Goal: Task Accomplishment & Management: Complete application form

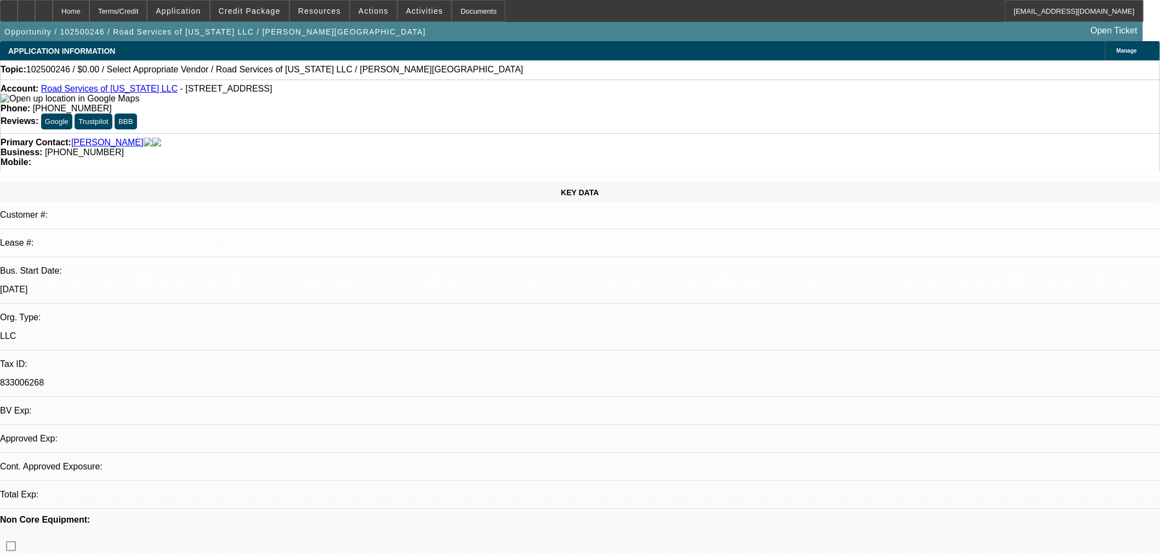
select select "0"
select select "2"
select select "0.1"
select select "1"
select select "2"
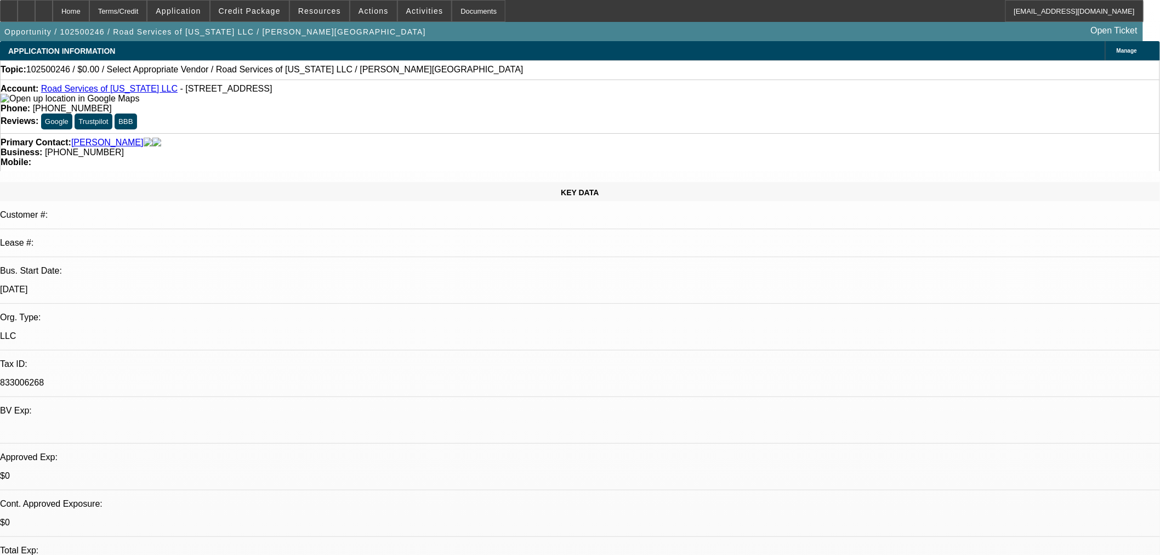
select select "4"
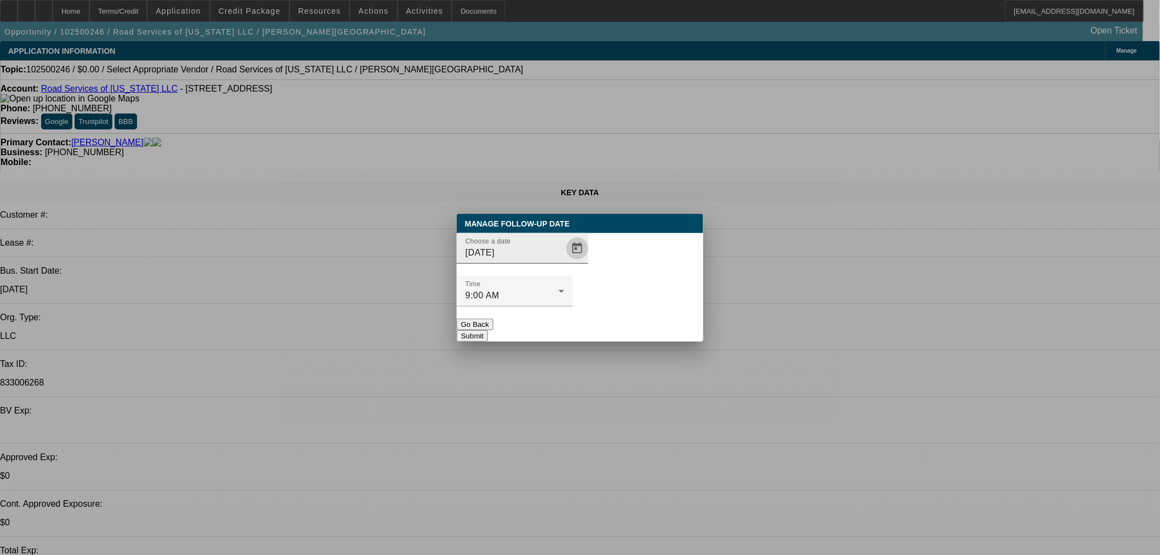
click at [564, 261] on span "Open calendar" at bounding box center [577, 248] width 26 height 26
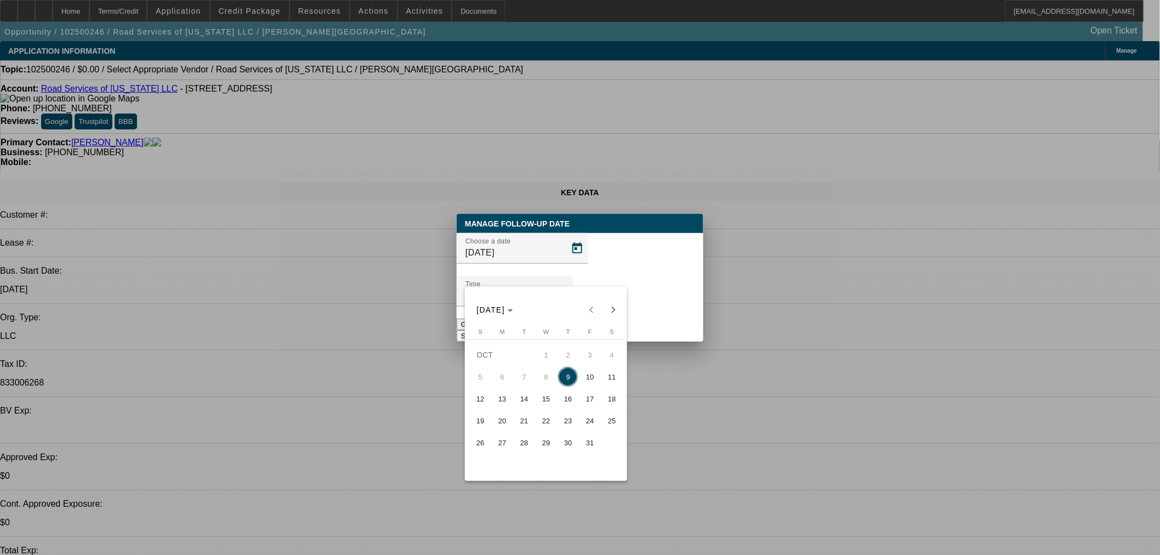
drag, startPoint x: 581, startPoint y: 378, endPoint x: 637, endPoint y: 333, distance: 71.6
click at [582, 379] on span "10" at bounding box center [590, 377] width 20 height 20
type input "10/10/2025"
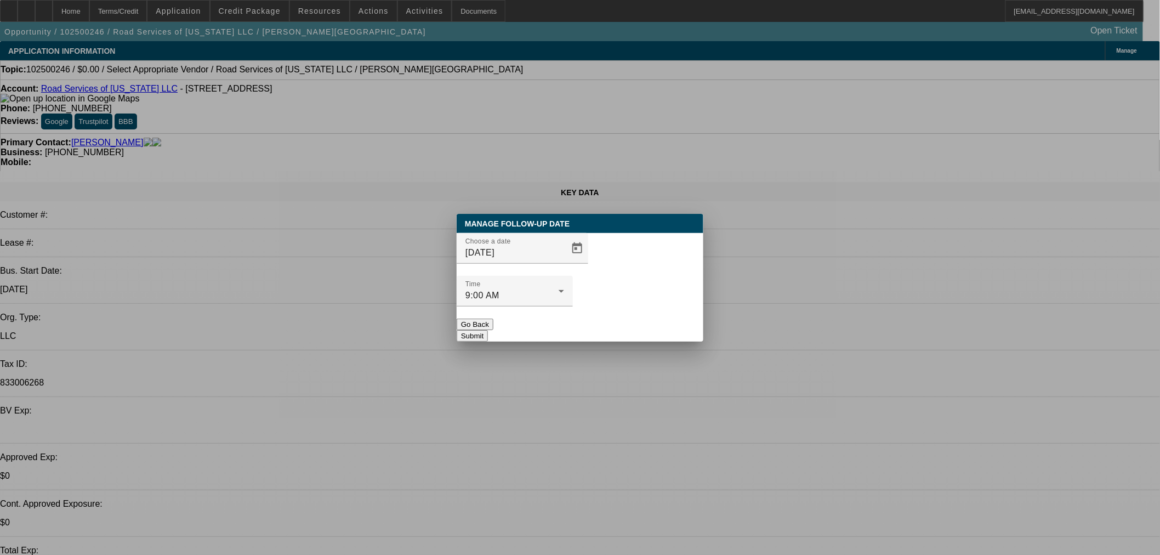
click at [488, 330] on button "Submit" at bounding box center [471, 336] width 31 height 12
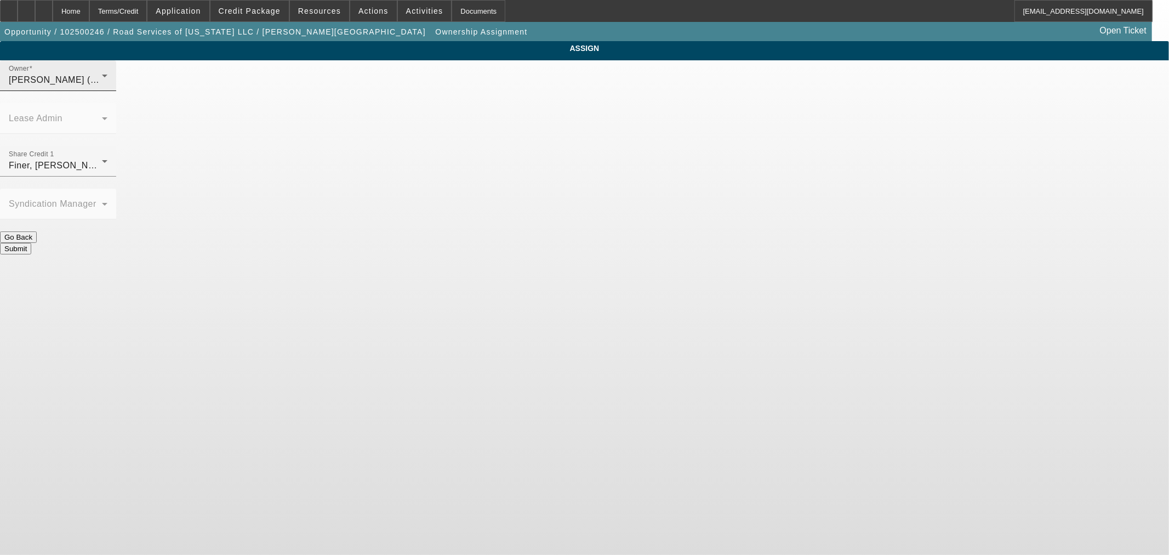
click at [102, 85] on div "Leach, Ethan (Lvl 3)" at bounding box center [55, 79] width 93 height 13
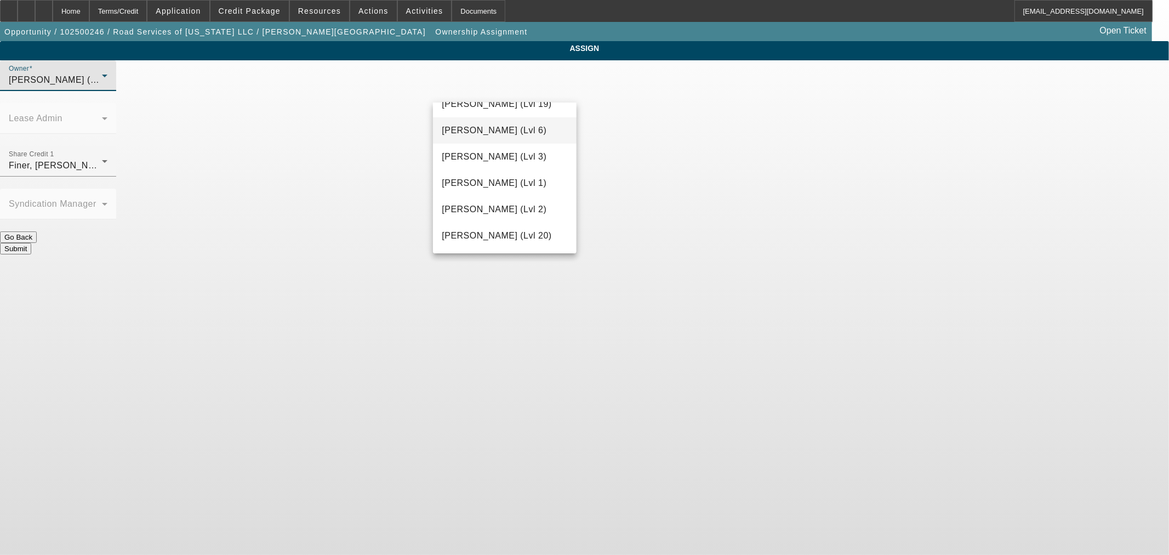
scroll to position [323, 0]
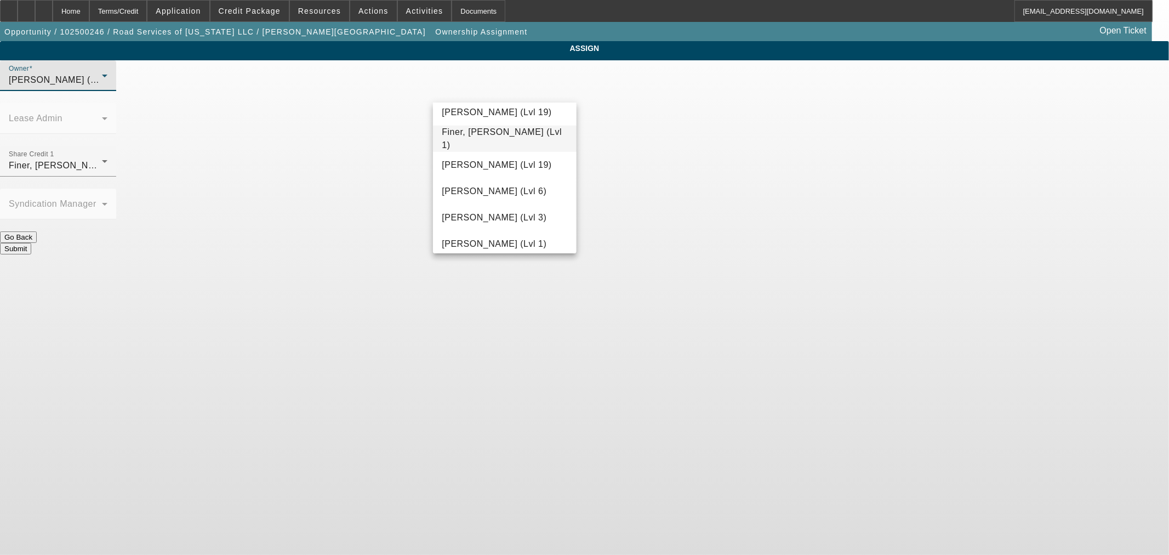
click at [492, 145] on mat-option "Finer, Yinnon (Lvl 1)" at bounding box center [504, 138] width 143 height 26
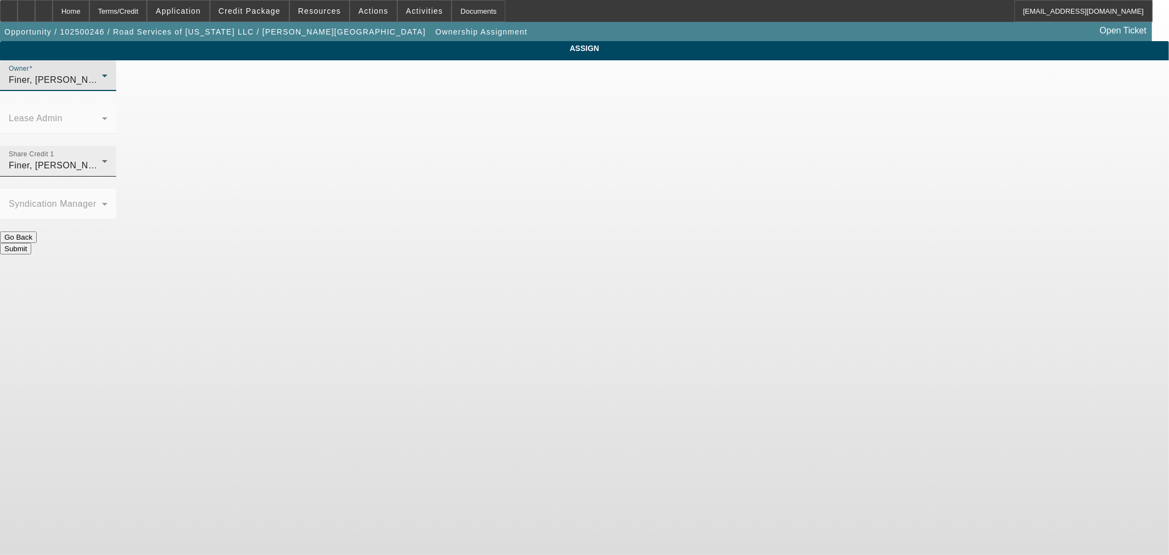
click at [107, 146] on div "Share Credit 1 Finer, Yinnon (Lvl 1)" at bounding box center [58, 161] width 99 height 31
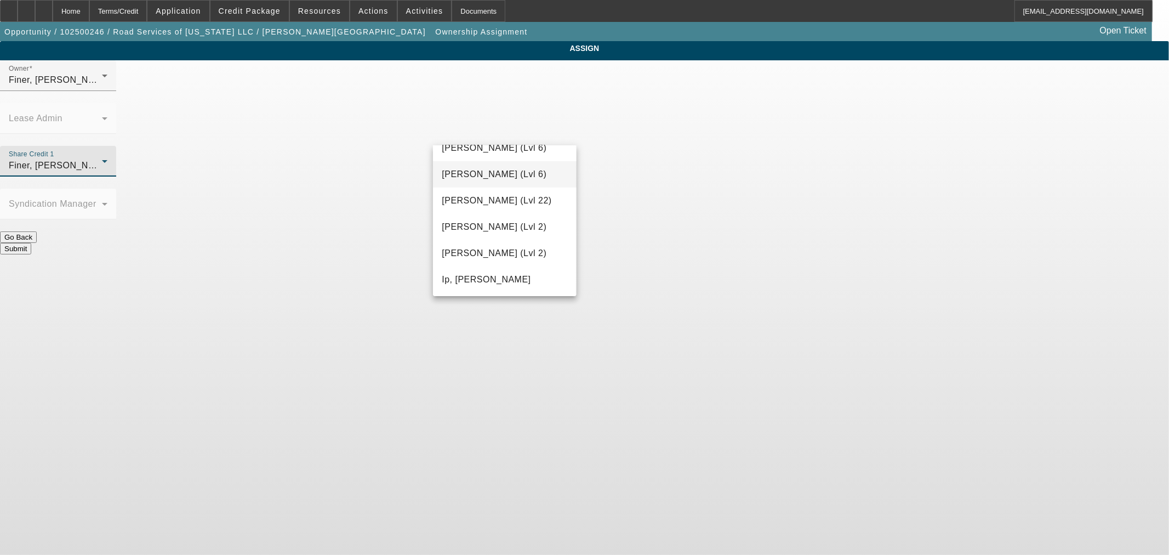
scroll to position [670, 0]
click at [510, 253] on span "Leach, Ethan (Lvl 3)" at bounding box center [494, 255] width 105 height 13
click at [31, 243] on button "Submit" at bounding box center [15, 249] width 31 height 12
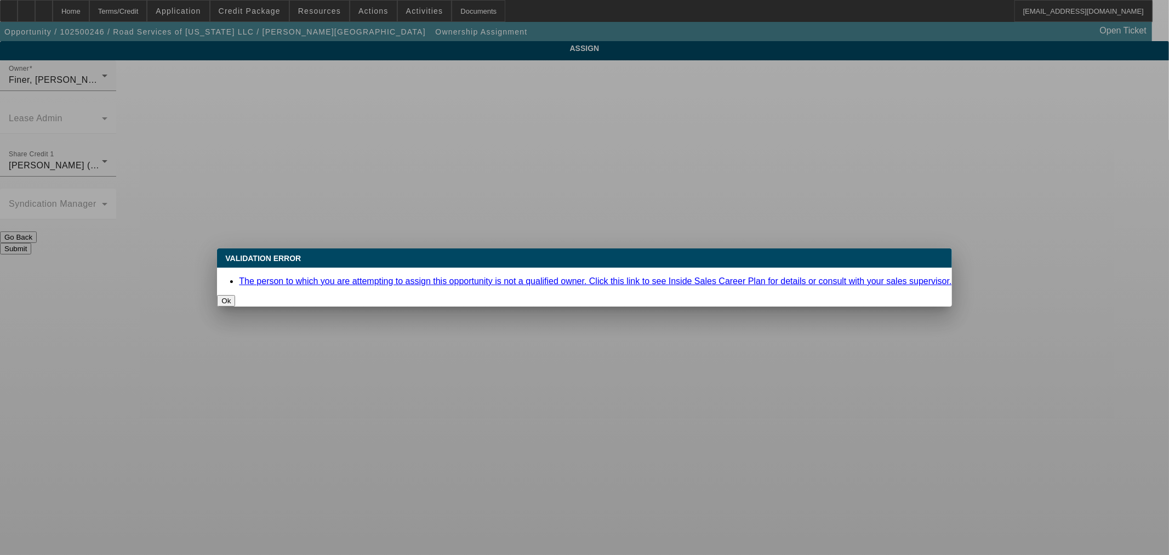
click at [235, 295] on button "Ok" at bounding box center [226, 301] width 18 height 12
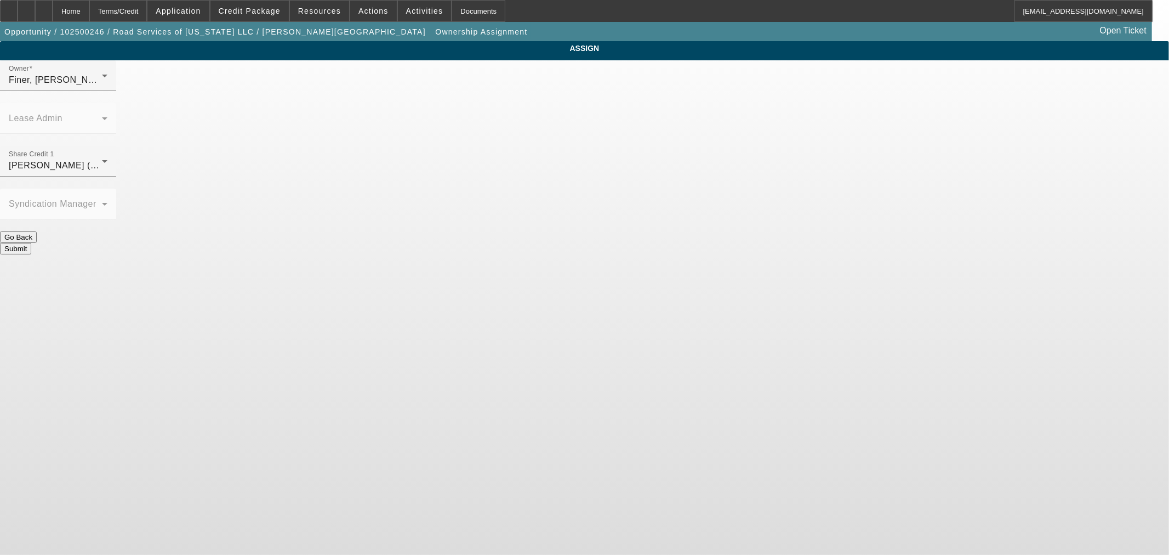
click at [37, 231] on button "Go Back" at bounding box center [18, 237] width 37 height 12
drag, startPoint x: 140, startPoint y: 14, endPoint x: 101, endPoint y: 12, distance: 39.5
click at [89, 10] on div "Home" at bounding box center [71, 11] width 37 height 22
click at [113, 41] on span "button" at bounding box center [215, 32] width 430 height 26
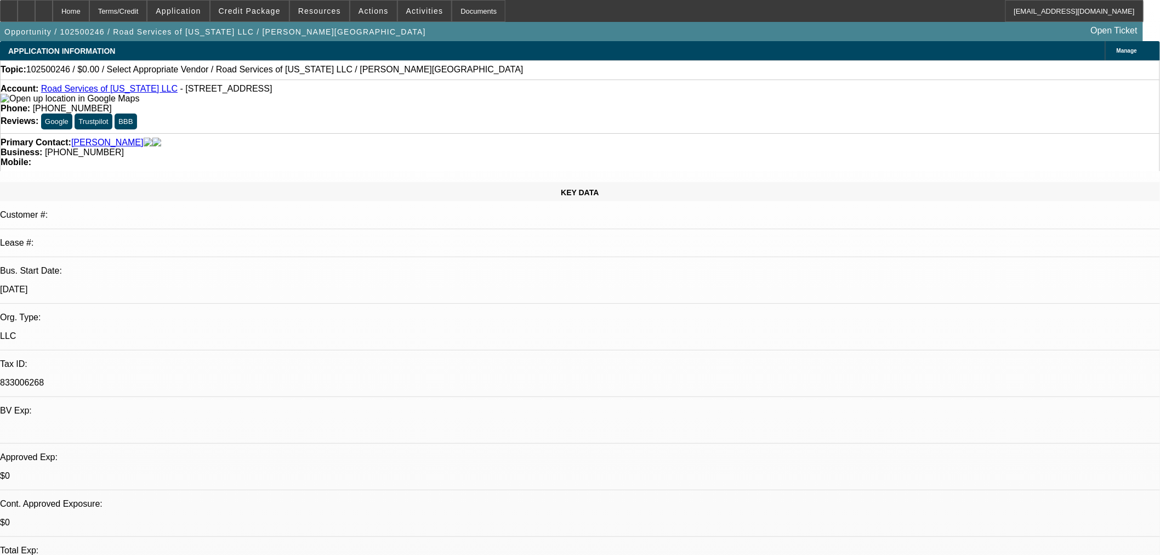
select select "0"
select select "2"
select select "0.1"
select select "4"
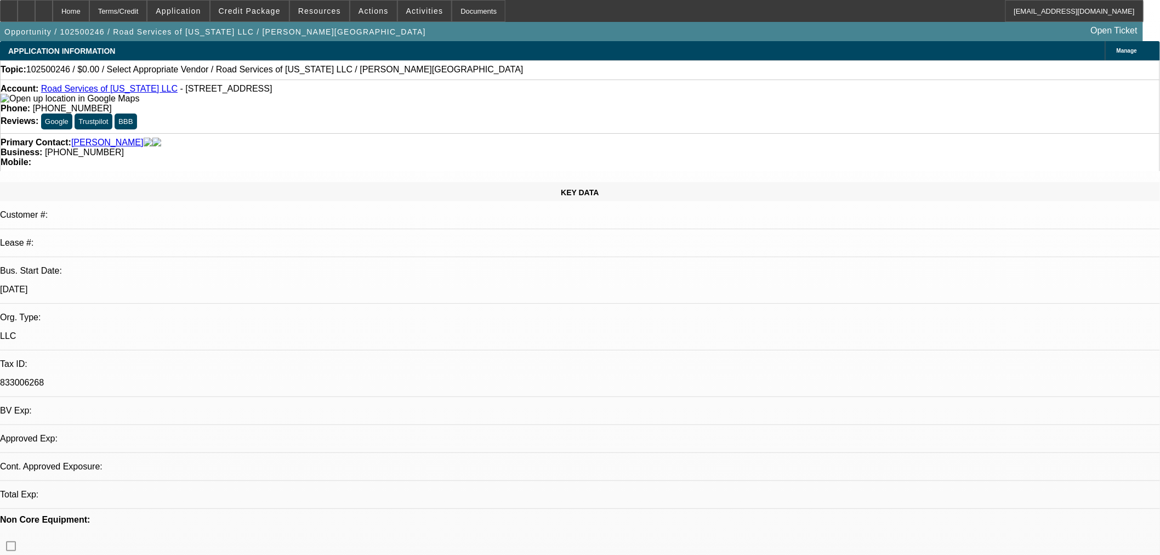
select select "0"
select select "2"
select select "0.1"
select select "4"
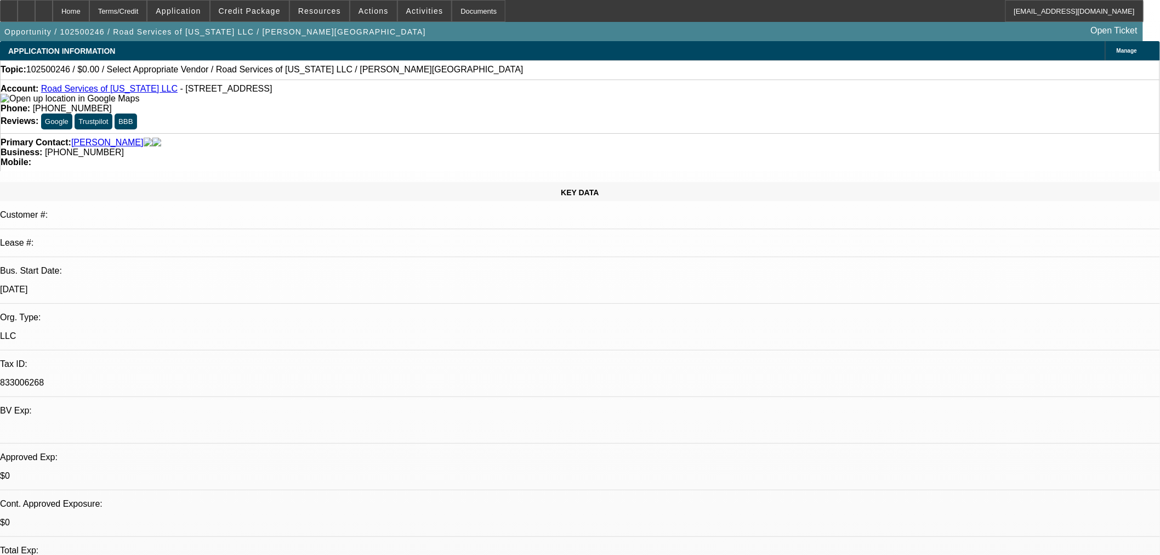
select select "0"
select select "2"
select select "0.1"
select select "4"
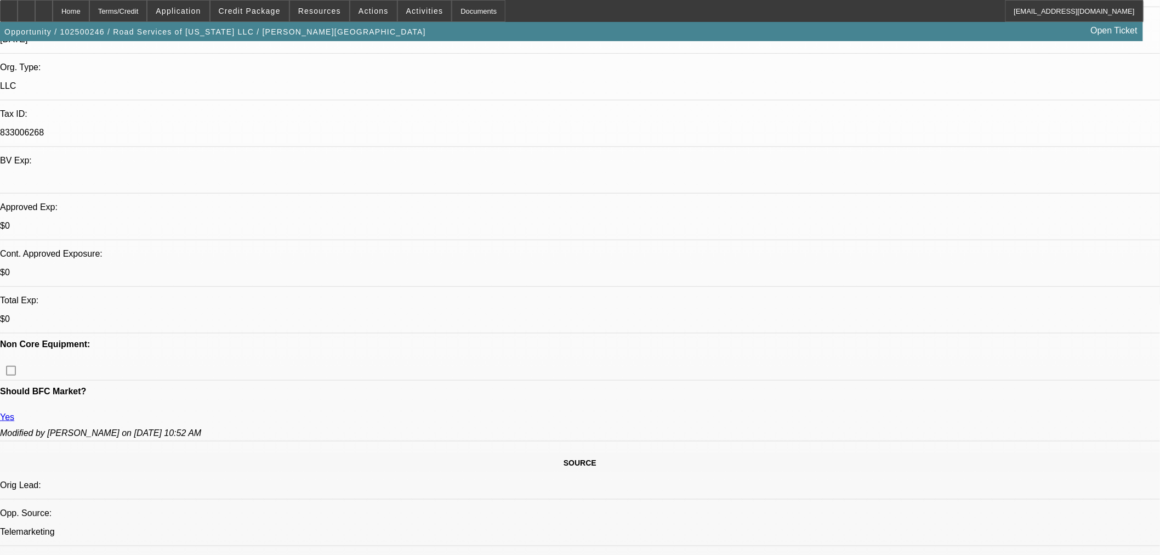
scroll to position [122, 0]
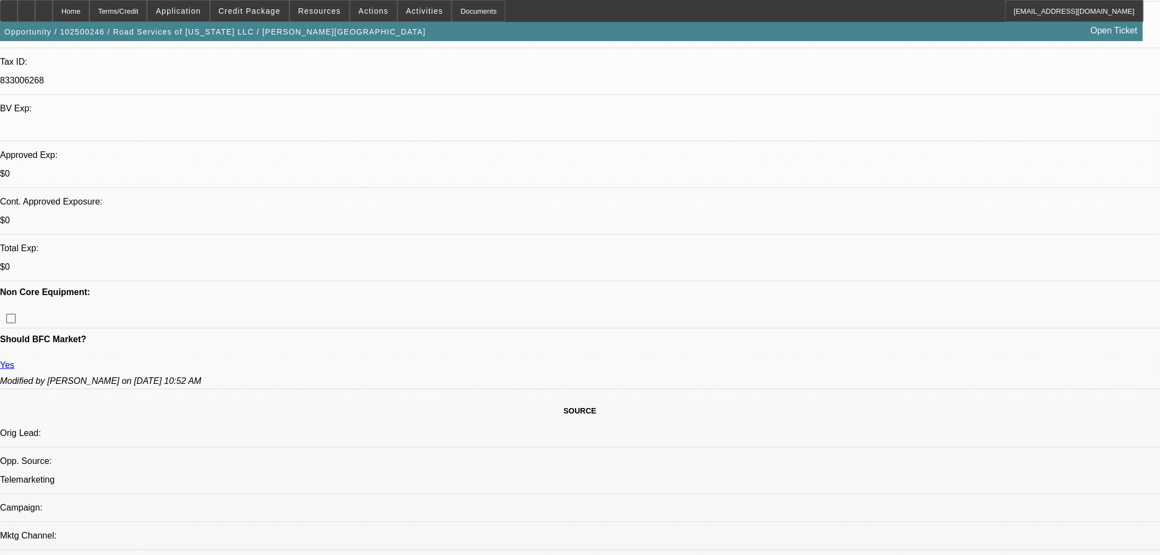
scroll to position [243, 0]
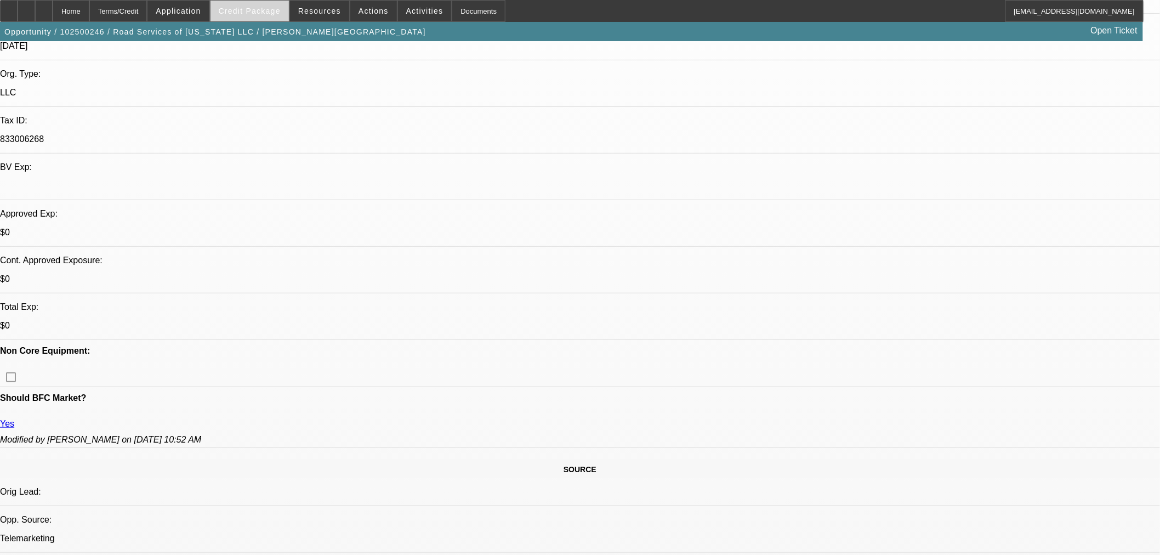
click at [249, 14] on span "Credit Package" at bounding box center [250, 11] width 62 height 9
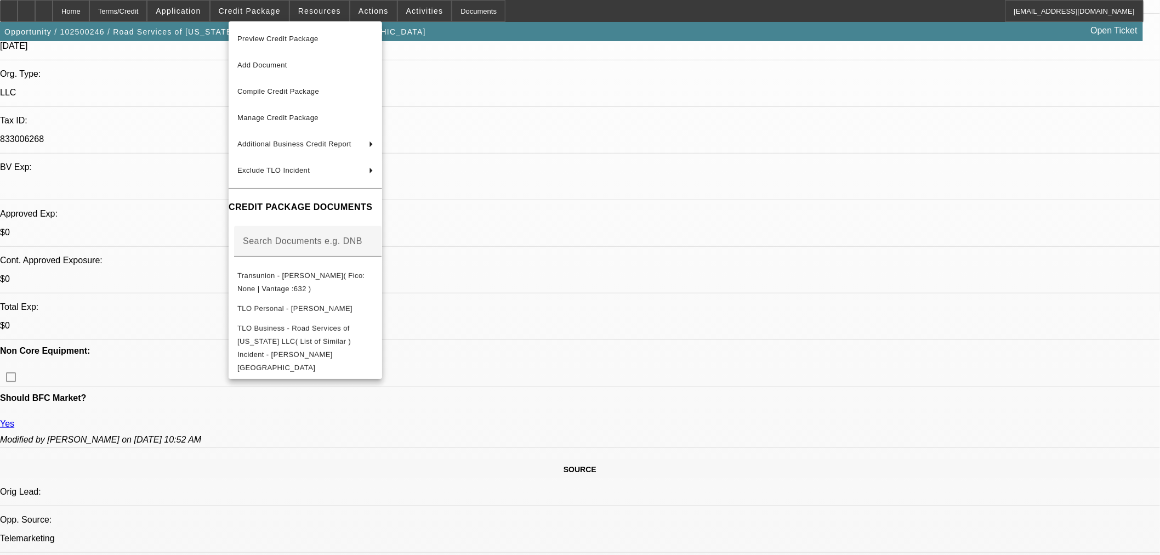
click at [605, 249] on div at bounding box center [580, 277] width 1160 height 555
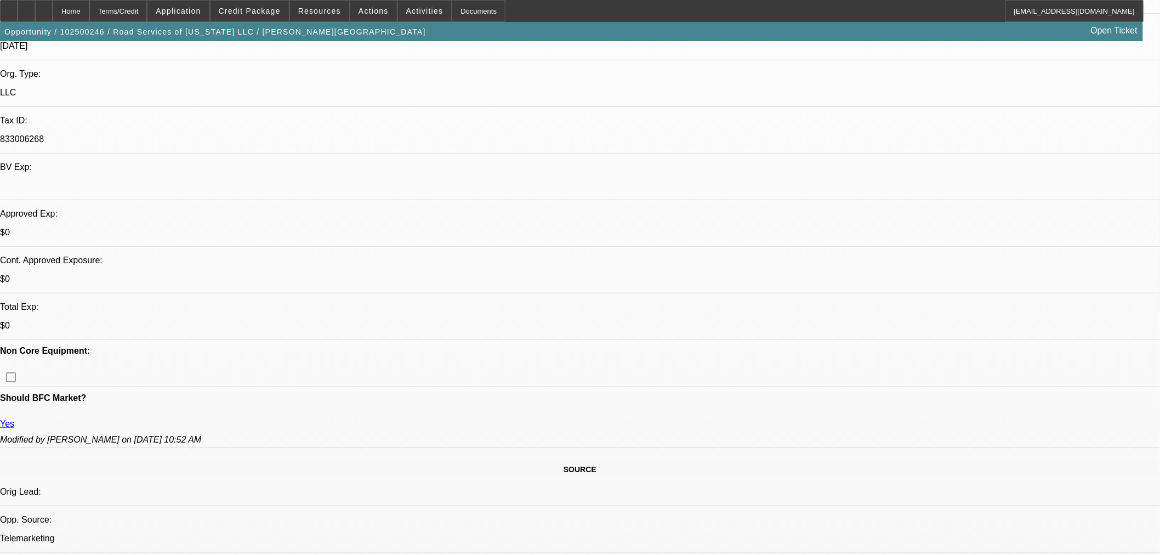
click at [53, 7] on div at bounding box center [44, 11] width 18 height 22
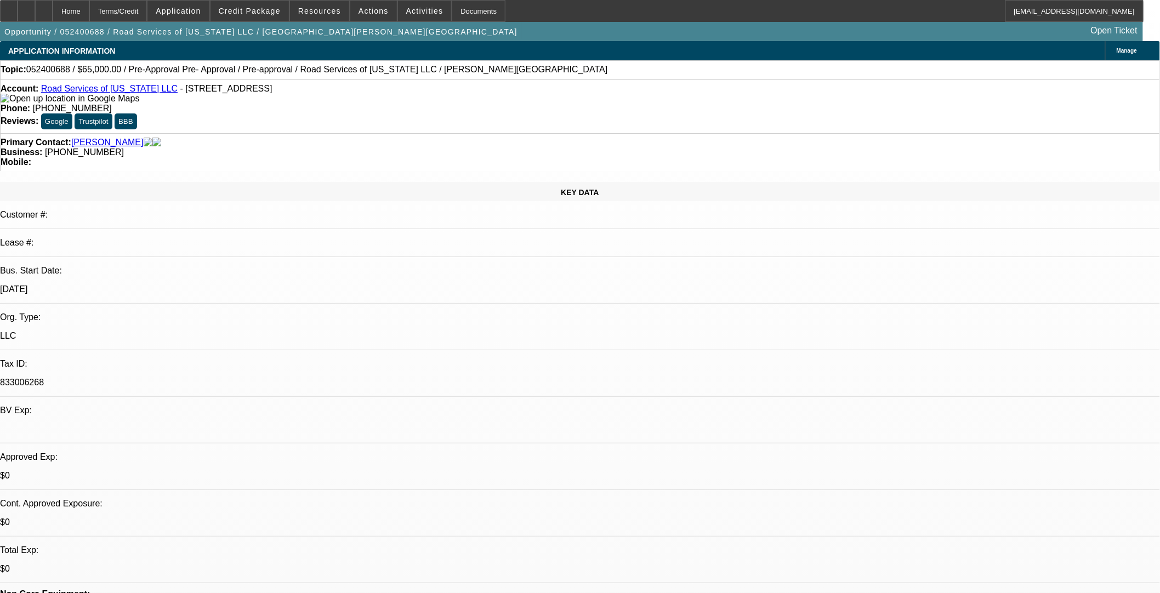
select select "0"
select select "2"
select select "0"
select select "6"
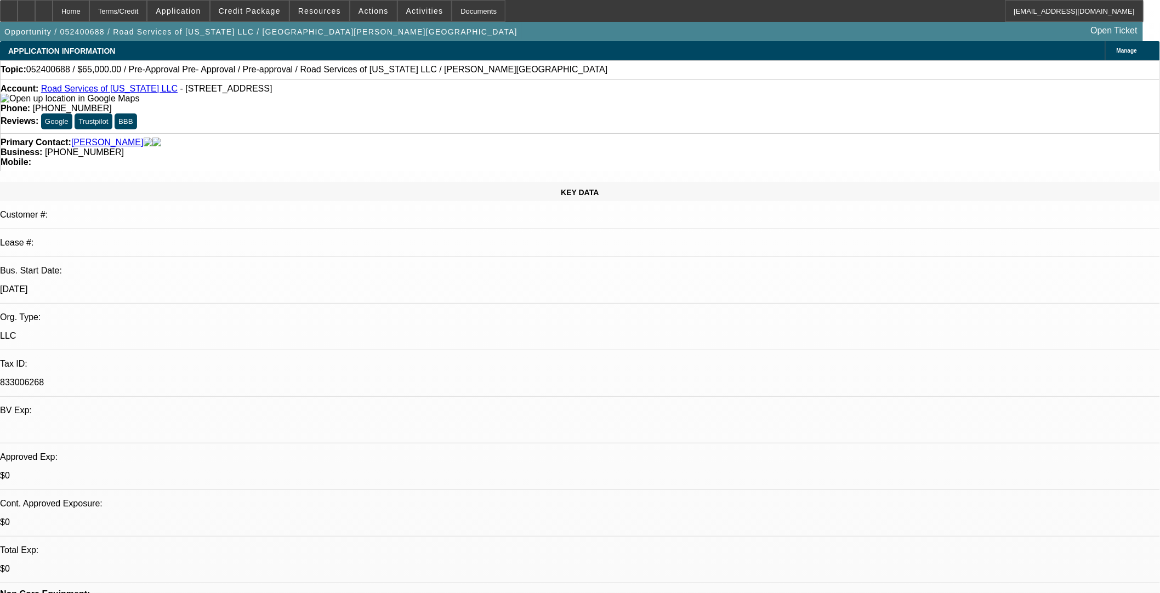
select select "0"
select select "6"
select select "0"
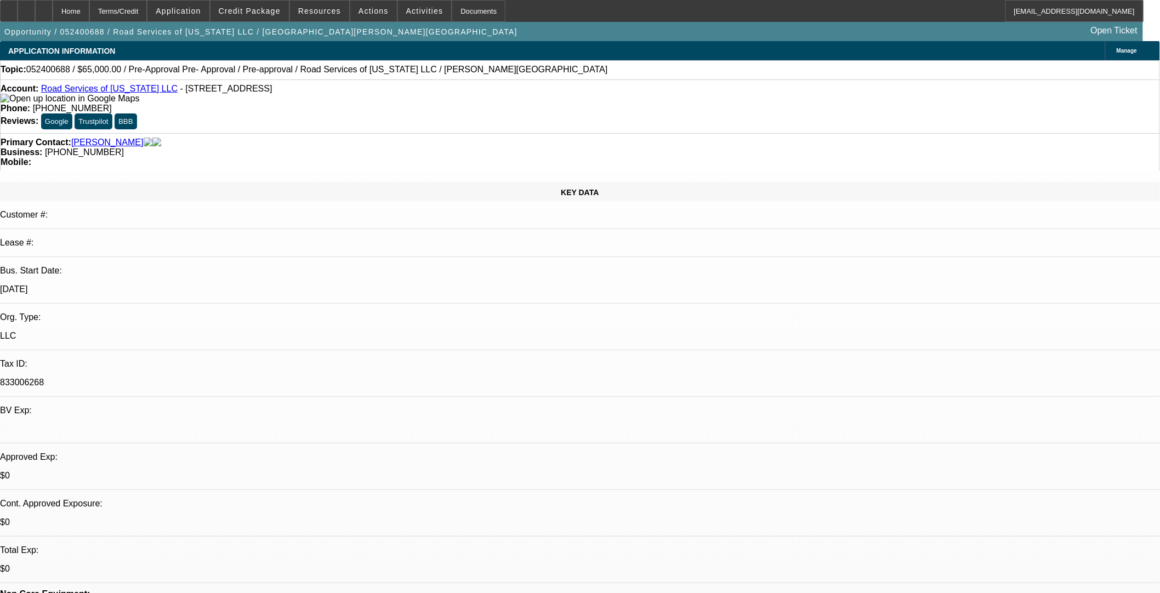
select select "0"
select select "6"
select select "0"
select select "2"
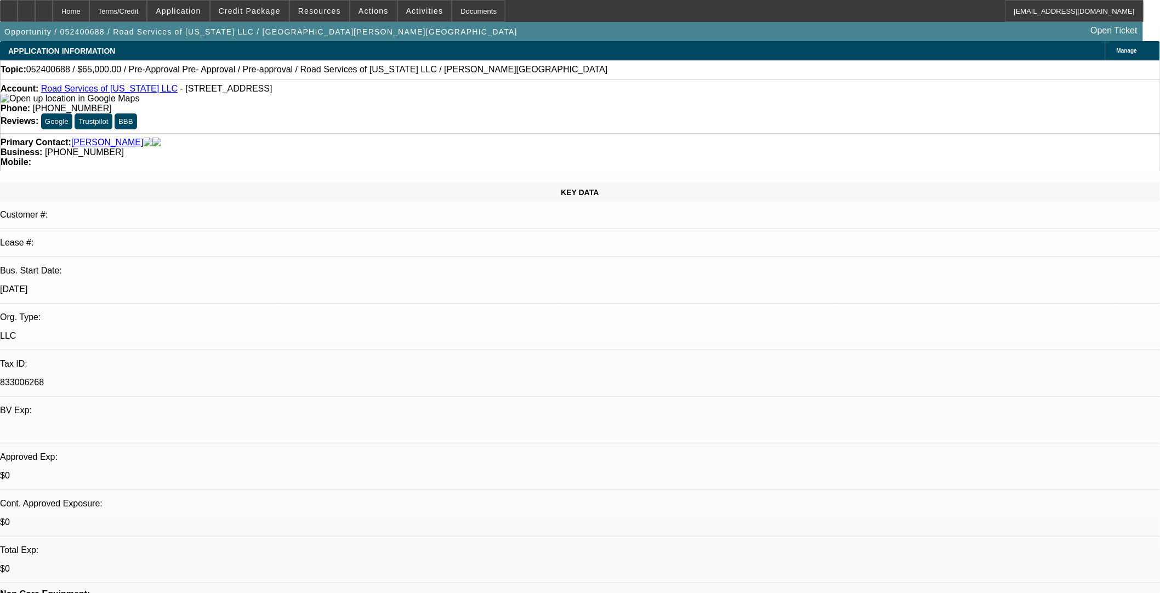
select select "2"
select select "0"
select select "6"
click at [253, 15] on span at bounding box center [249, 11] width 78 height 26
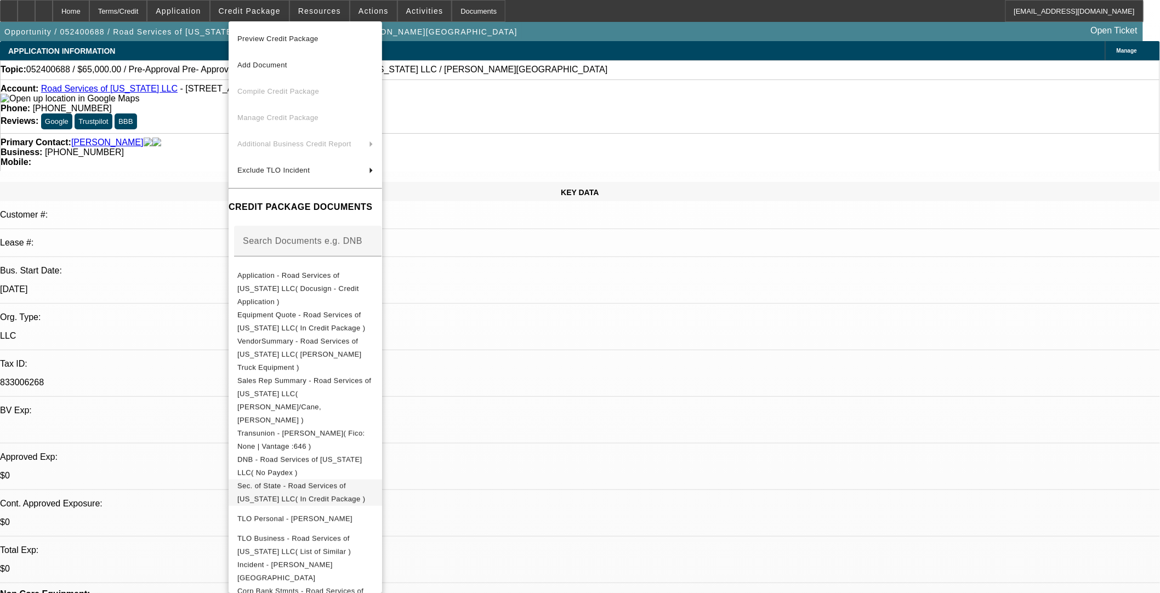
click at [304, 481] on span "Sec. of State - Road Services of Georgia LLC( In Credit Package )" at bounding box center [301, 491] width 128 height 21
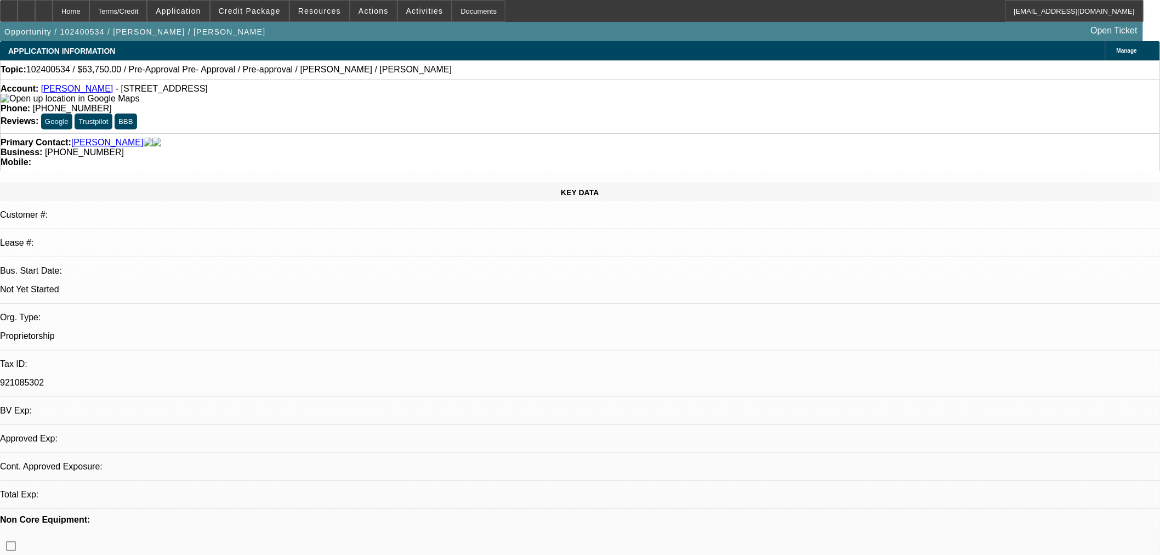
select select "0.15"
select select "2"
select select "0"
select select "6"
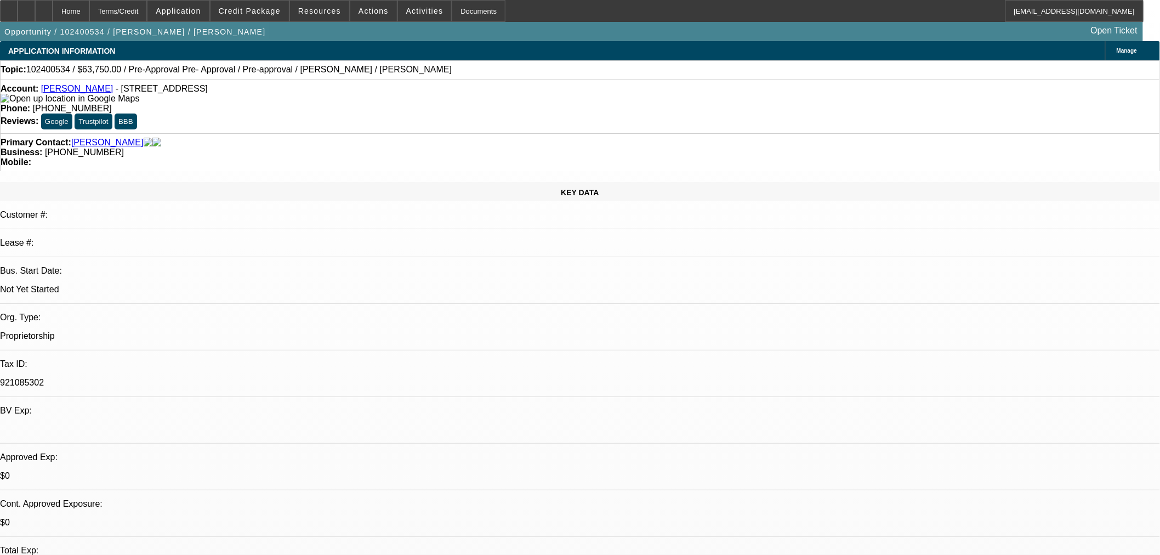
scroll to position [239, 0]
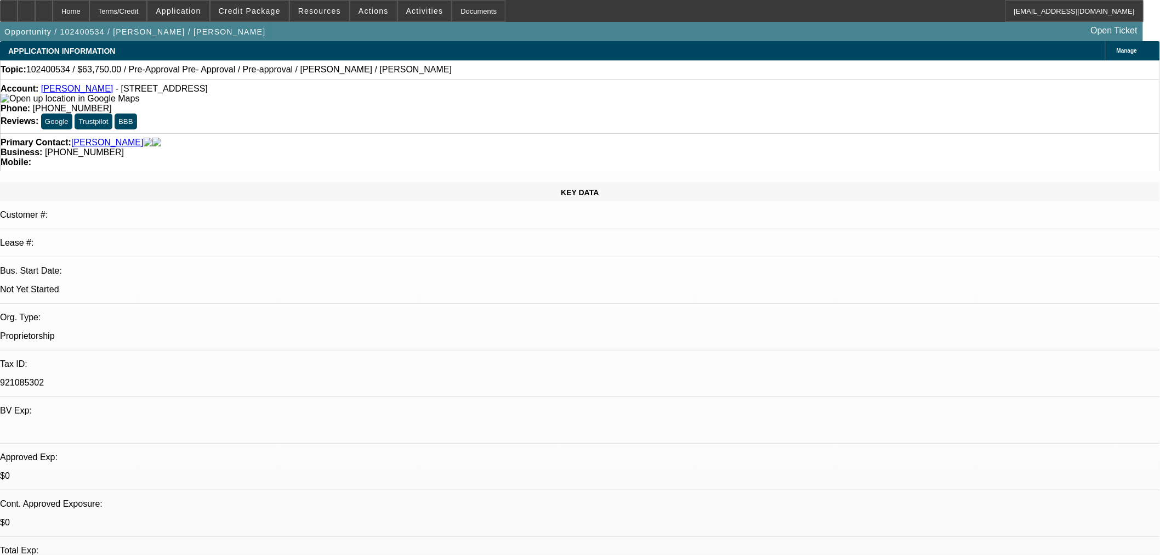
drag, startPoint x: 1033, startPoint y: 386, endPoint x: 996, endPoint y: 410, distance: 44.4
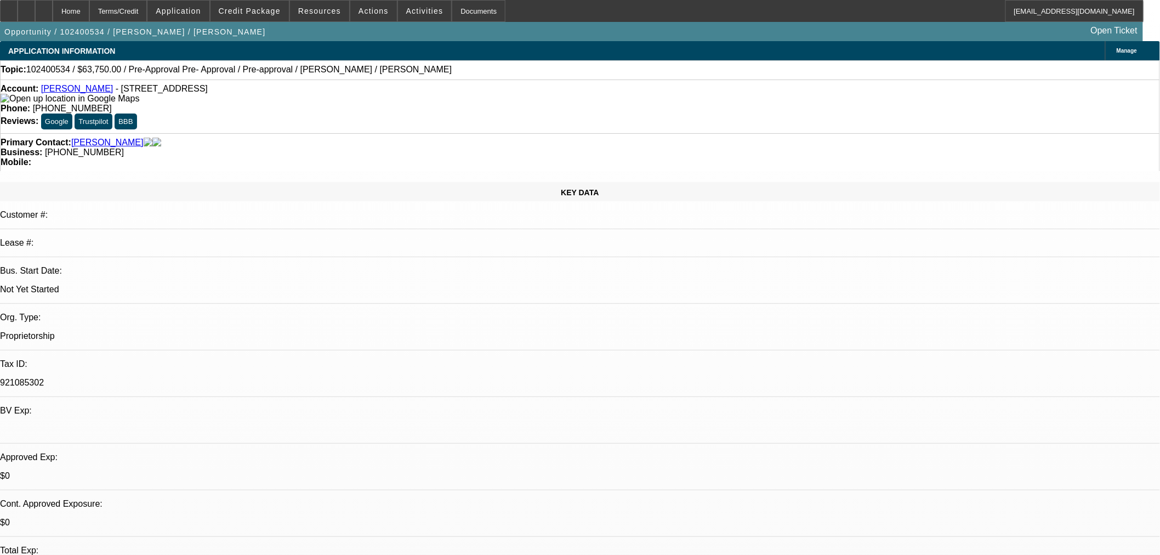
scroll to position [117, 0]
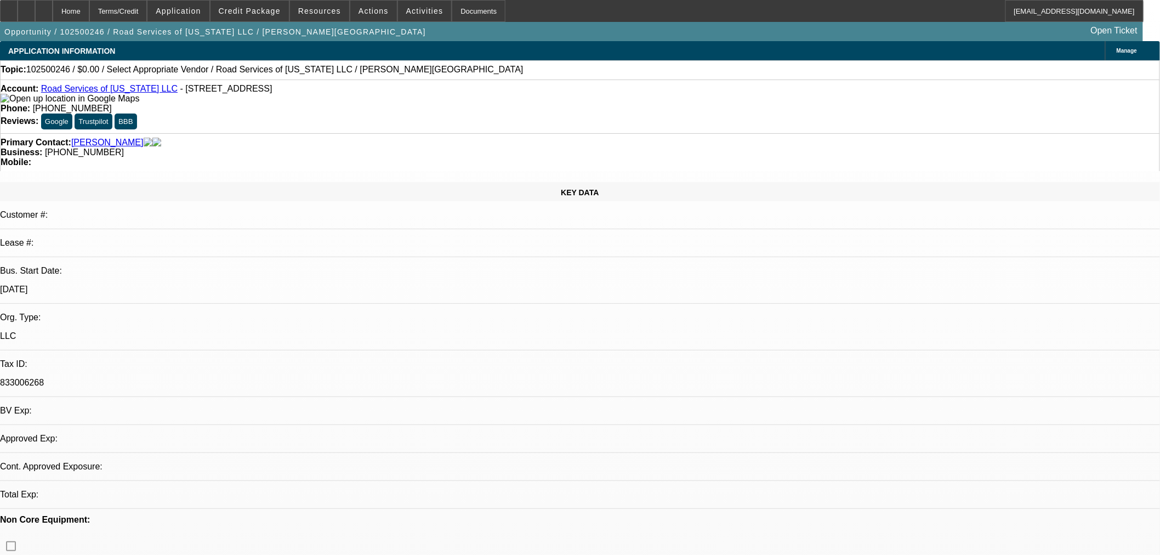
select select "0"
select select "2"
select select "0.1"
select select "4"
